Goal: Find specific page/section: Find specific page/section

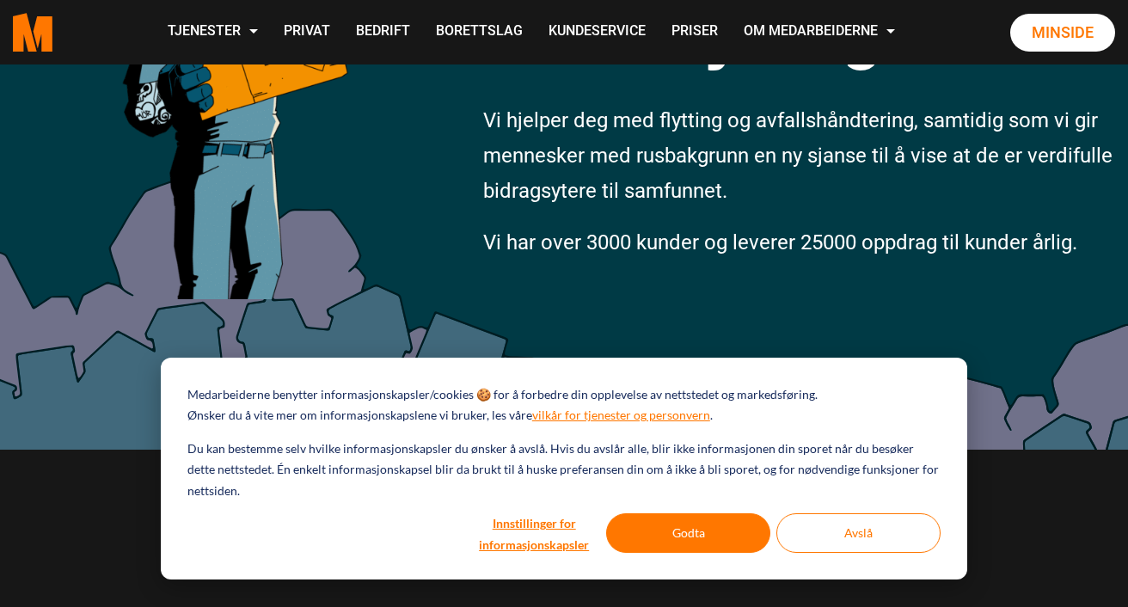
scroll to position [367, 0]
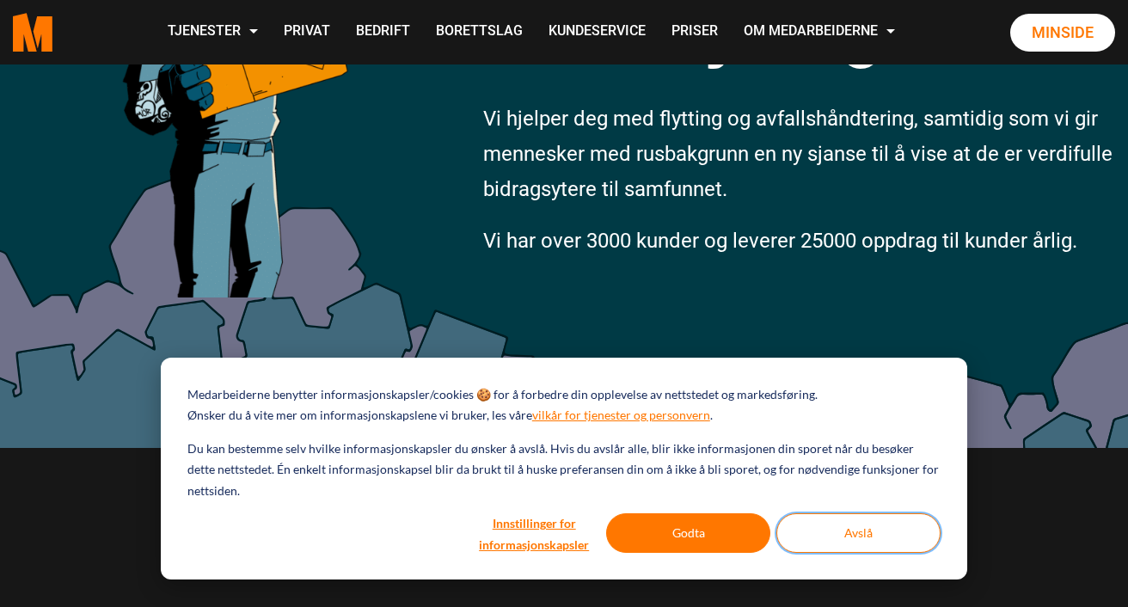
click at [794, 538] on button "Avslå" at bounding box center [858, 533] width 164 height 40
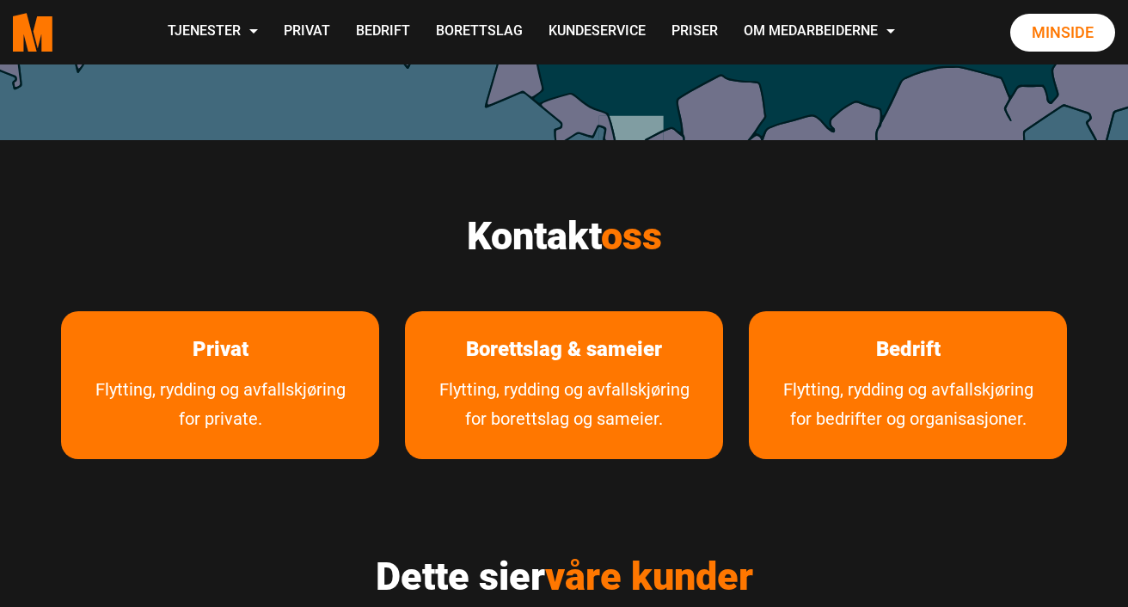
scroll to position [646, 0]
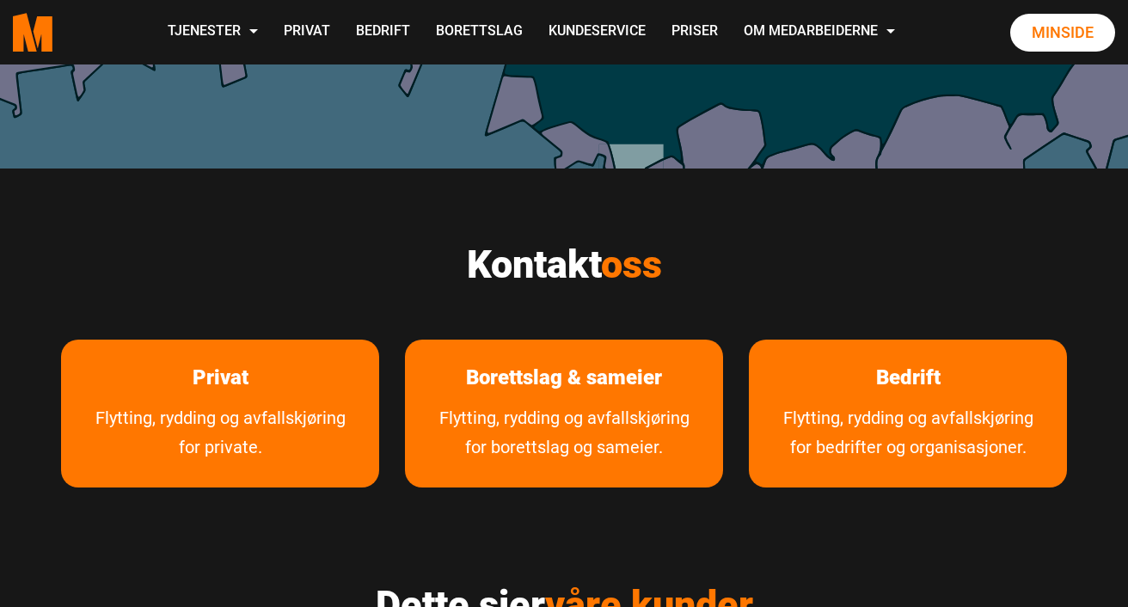
click at [334, 255] on h2 "Kontakt oss" at bounding box center [564, 265] width 1006 height 46
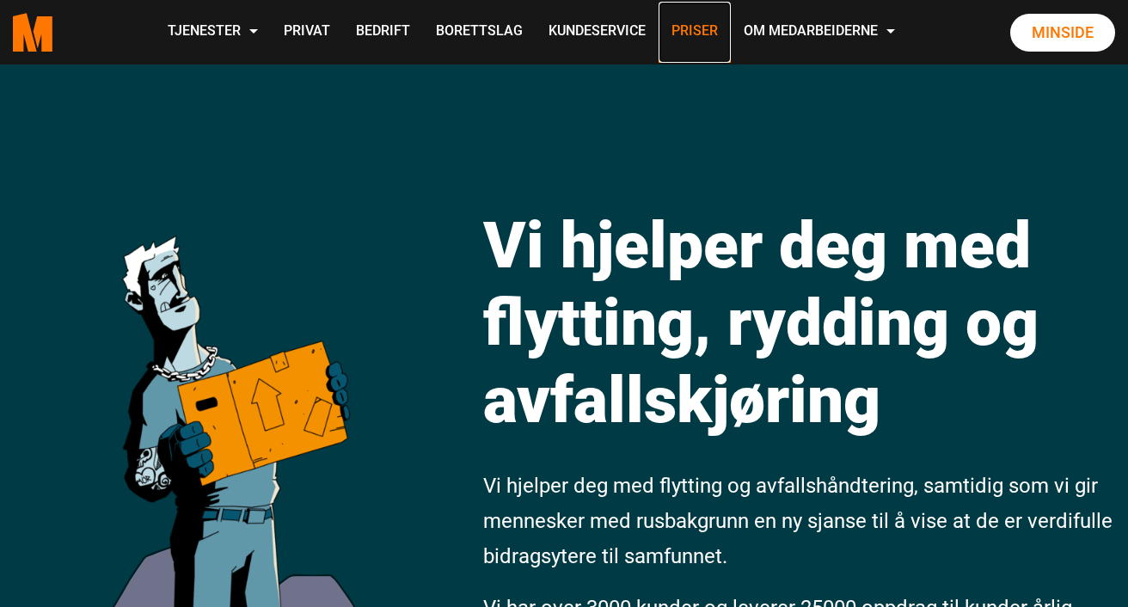
click at [689, 30] on link "Priser" at bounding box center [694, 32] width 72 height 61
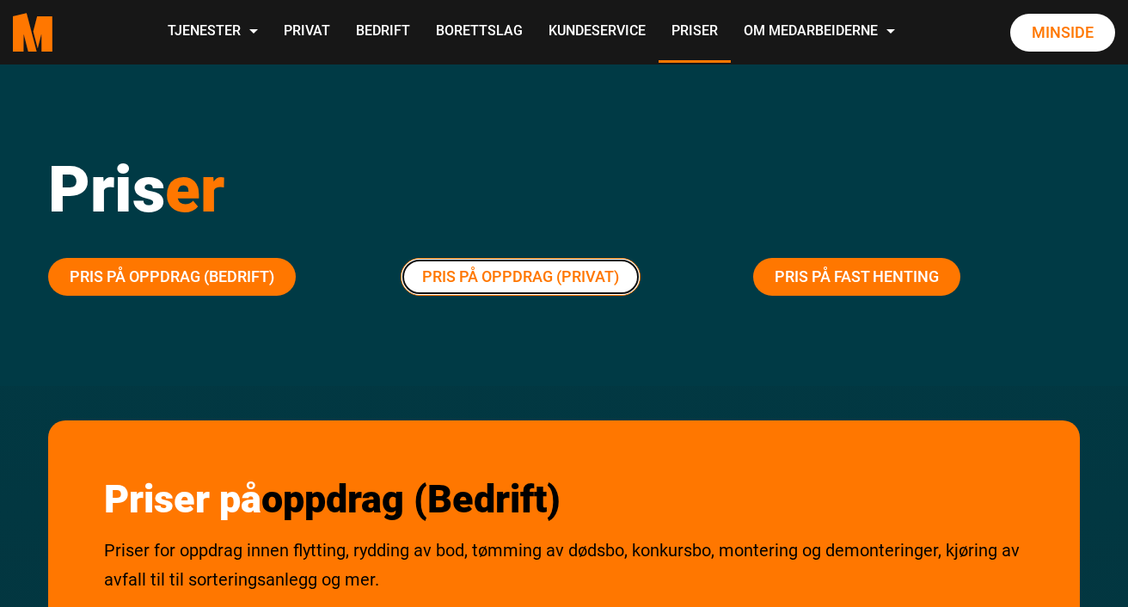
click at [486, 265] on link "Pris på oppdrag (Privat)" at bounding box center [521, 277] width 240 height 38
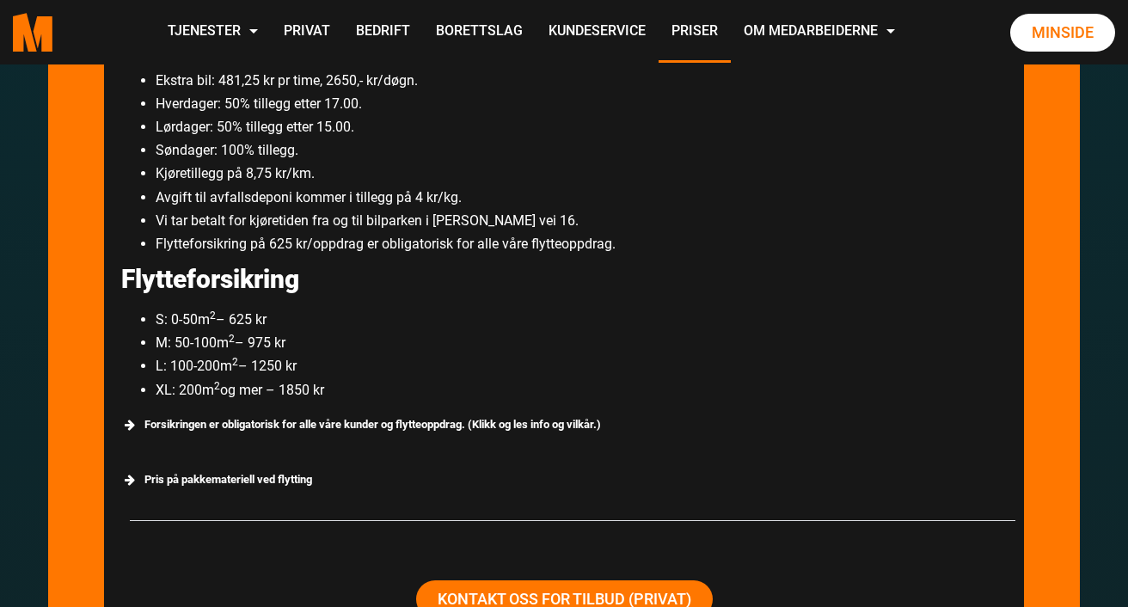
scroll to position [3032, 0]
